Goal: Transaction & Acquisition: Purchase product/service

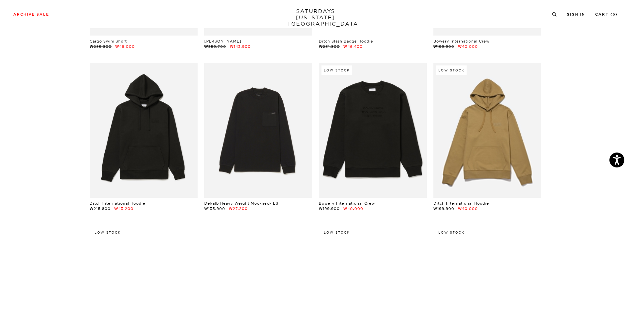
scroll to position [3253, 0]
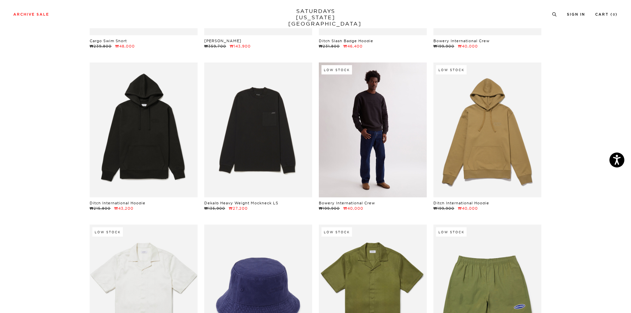
click at [384, 140] on link at bounding box center [373, 129] width 108 height 135
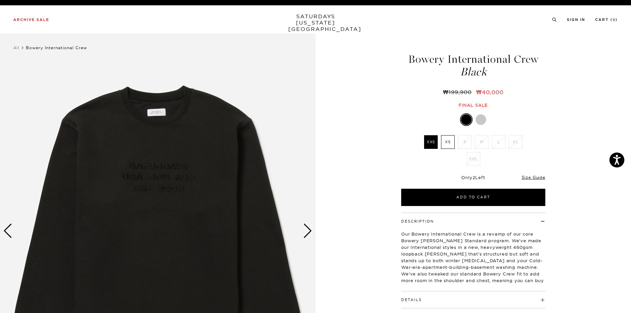
click at [312, 232] on img at bounding box center [157, 231] width 315 height 394
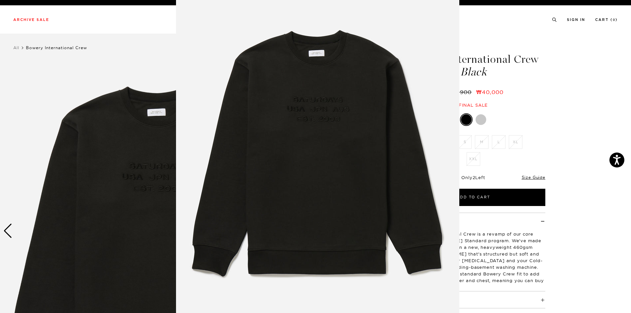
scroll to position [15, 0]
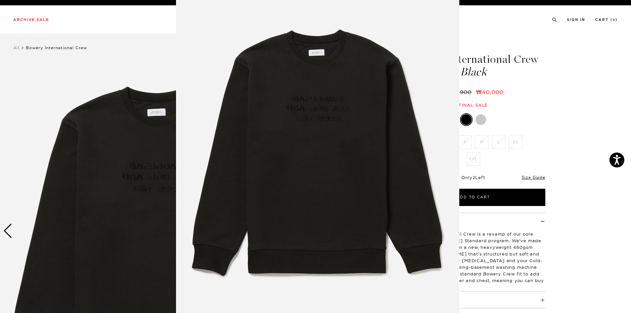
click at [311, 234] on img at bounding box center [317, 155] width 283 height 340
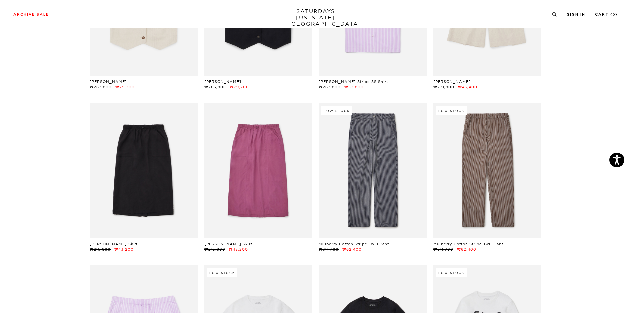
scroll to position [8597, 0]
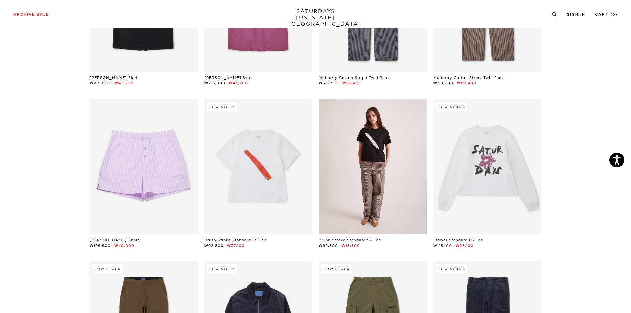
click at [389, 158] on link at bounding box center [373, 166] width 108 height 135
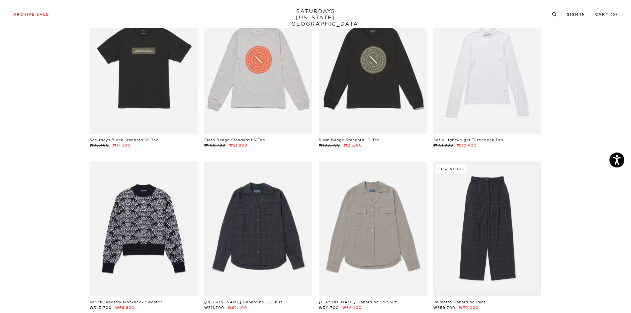
scroll to position [9825, 0]
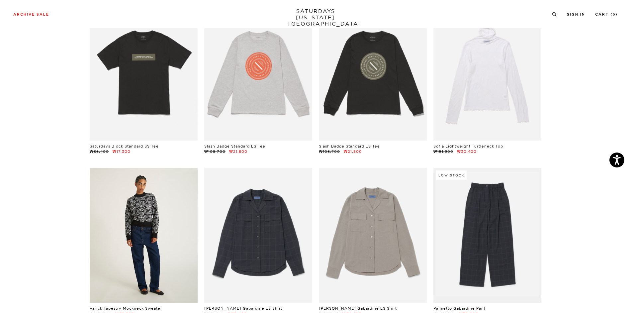
click at [145, 186] on link at bounding box center [144, 235] width 108 height 135
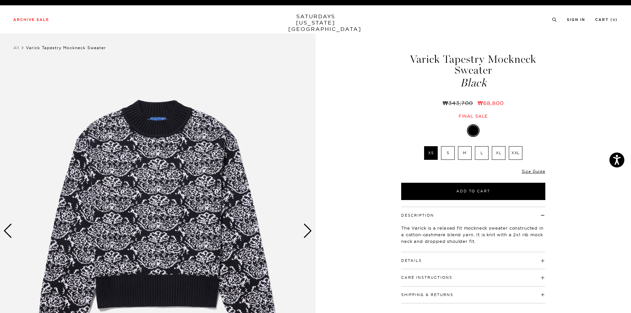
click at [313, 232] on img at bounding box center [157, 231] width 315 height 394
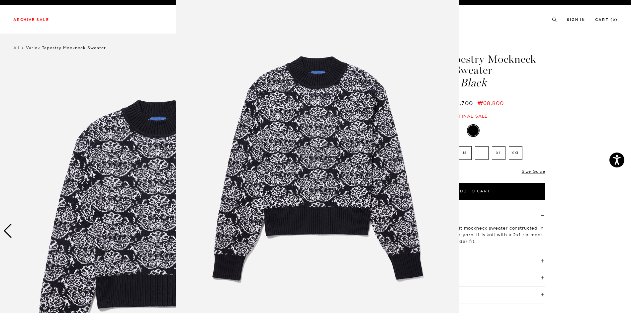
scroll to position [3, 0]
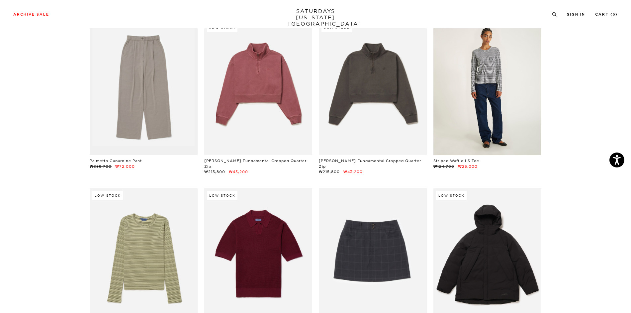
scroll to position [10190, 0]
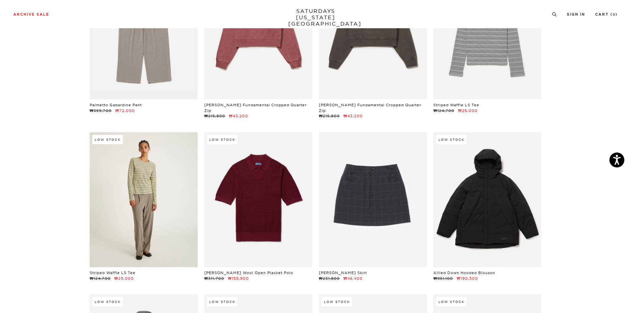
click at [127, 132] on link at bounding box center [144, 199] width 108 height 135
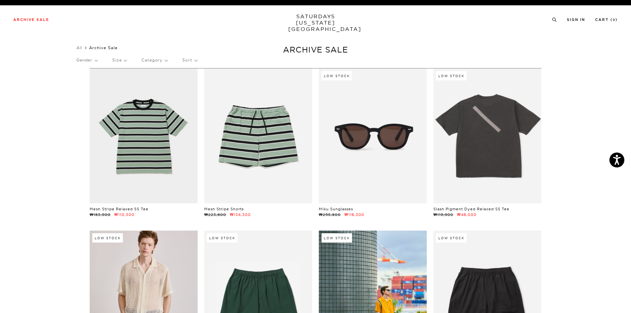
click at [331, 20] on link "SATURDAYS NEW YORK CITY" at bounding box center [315, 22] width 55 height 19
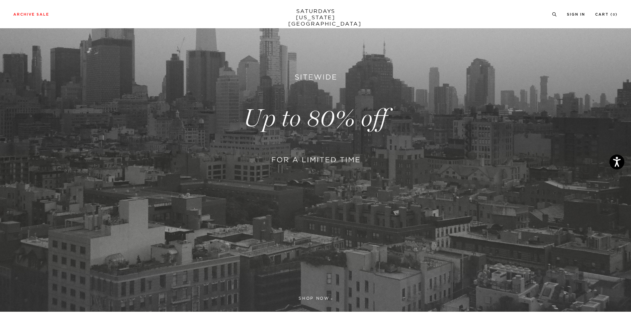
scroll to position [205, 0]
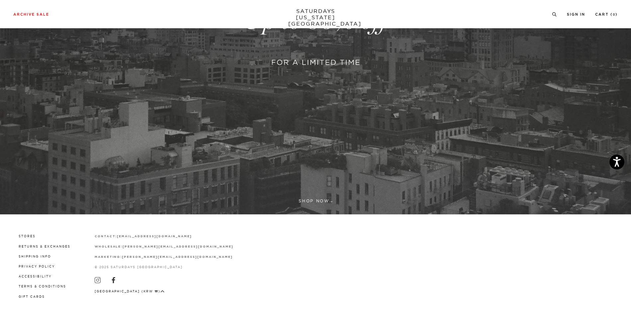
click at [316, 201] on link at bounding box center [315, 21] width 631 height 386
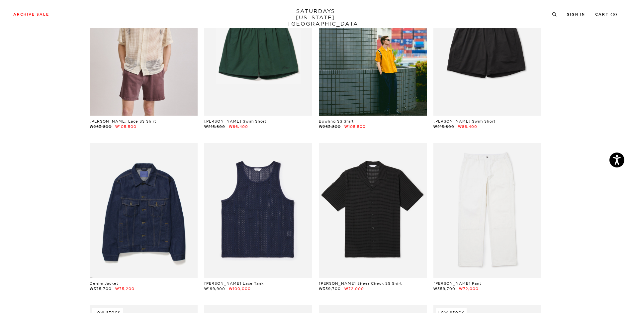
scroll to position [299, 0]
